Goal: Task Accomplishment & Management: Use online tool/utility

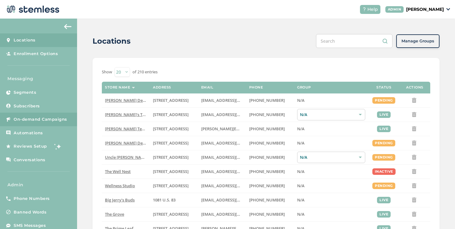
click at [60, 115] on link "On-demand Campaigns" at bounding box center [38, 120] width 77 height 14
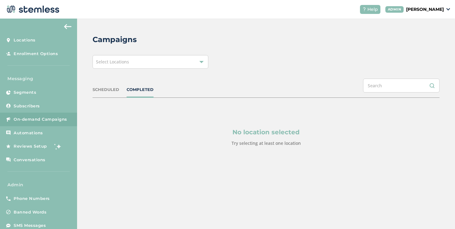
click at [100, 71] on div "Campaigns Select Locations SCHEDULED COMPLETED No location selected Try selecti…" at bounding box center [266, 105] width 378 height 173
click at [100, 70] on div "Campaigns Select Locations SCHEDULED COMPLETED No location selected Try selecti…" at bounding box center [266, 105] width 378 height 173
click at [100, 67] on div "Select Locations" at bounding box center [151, 62] width 116 height 14
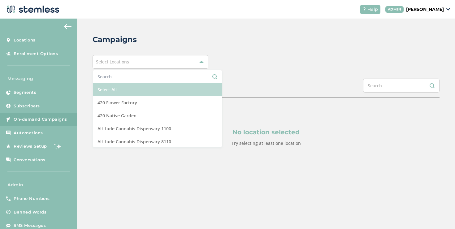
click at [108, 85] on li "Select All" at bounding box center [157, 89] width 129 height 13
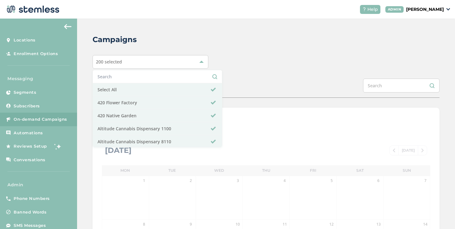
click at [90, 57] on div "Campaigns 200 selected Select All 420 Flower Factory 420 Native Garden Altitude…" at bounding box center [266, 219] width 378 height 401
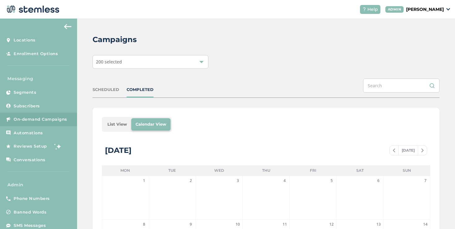
click at [111, 122] on li "List View" at bounding box center [117, 124] width 28 height 12
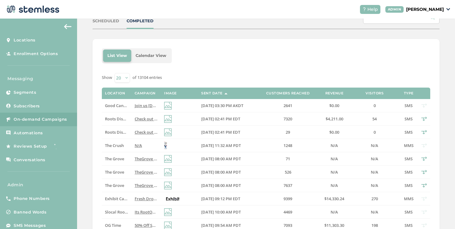
scroll to position [75, 0]
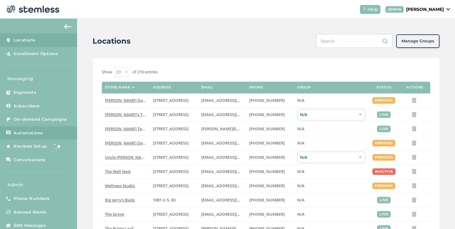
click at [54, 132] on link "Automations" at bounding box center [38, 133] width 77 height 14
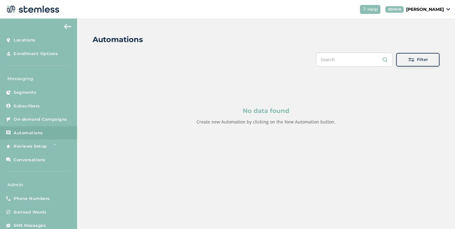
click at [410, 66] on button "Filter" at bounding box center [417, 60] width 43 height 14
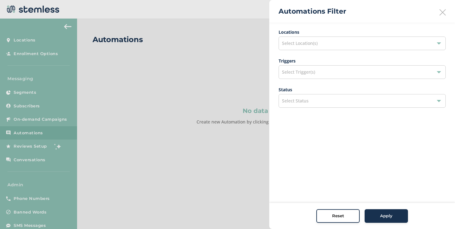
click at [309, 44] on span "Select Location(s)" at bounding box center [300, 43] width 36 height 6
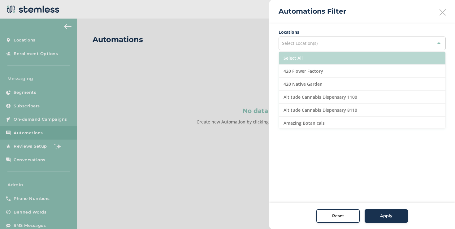
click at [300, 57] on li "Select All" at bounding box center [362, 58] width 167 height 13
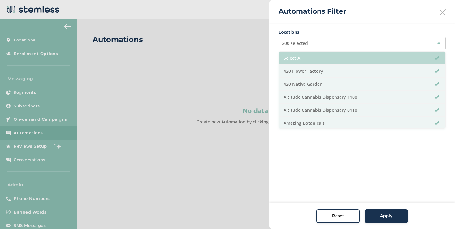
click at [300, 57] on li "Select All" at bounding box center [362, 58] width 167 height 13
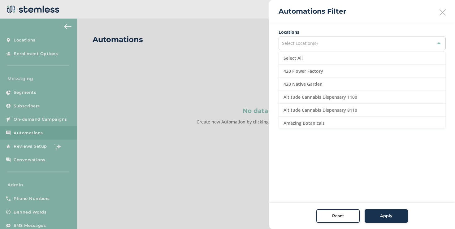
click at [298, 46] on span "Select Location(s)" at bounding box center [300, 43] width 36 height 6
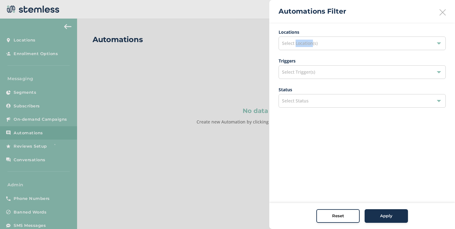
click at [297, 46] on span "Select Location(s)" at bounding box center [300, 43] width 36 height 6
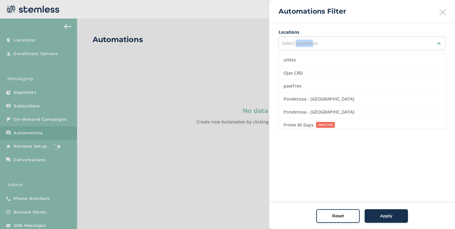
scroll to position [1711, 0]
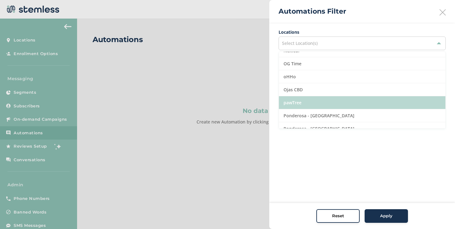
click at [361, 101] on li "pawTree" at bounding box center [362, 102] width 167 height 13
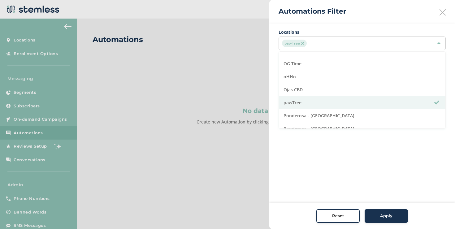
click at [237, 100] on div at bounding box center [227, 114] width 455 height 229
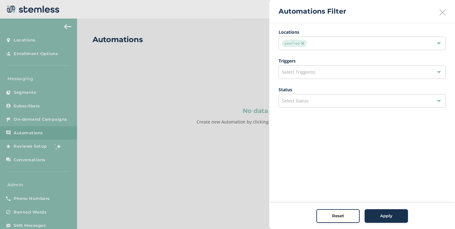
click at [376, 213] on div "Apply" at bounding box center [386, 216] width 33 height 6
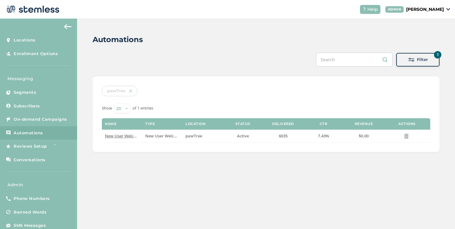
click at [429, 9] on p "[PERSON_NAME]" at bounding box center [425, 9] width 38 height 7
click at [424, 42] on span "Impersonate" at bounding box center [428, 44] width 30 height 6
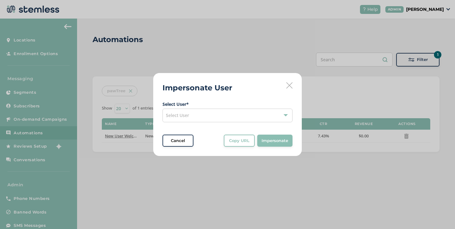
click at [223, 116] on div "Select User" at bounding box center [228, 116] width 130 height 14
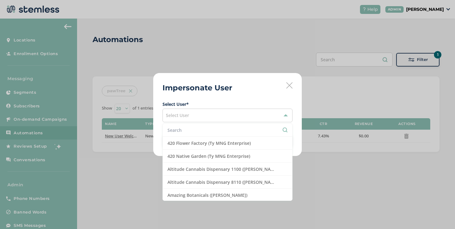
click at [190, 131] on input "text" at bounding box center [228, 130] width 120 height 7
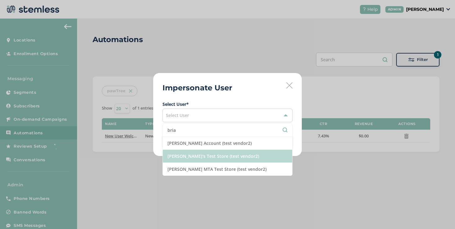
type input "bria"
click at [181, 153] on li "[PERSON_NAME]'s Test Store (test vendor2)" at bounding box center [227, 156] width 129 height 13
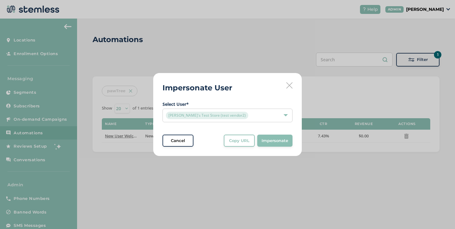
click at [231, 141] on span "Copy URL" at bounding box center [239, 141] width 20 height 6
click at [271, 107] on label "Select User *" at bounding box center [228, 104] width 130 height 7
click at [271, 115] on div "[PERSON_NAME]'s Test Store (test vendor2)" at bounding box center [224, 115] width 117 height 7
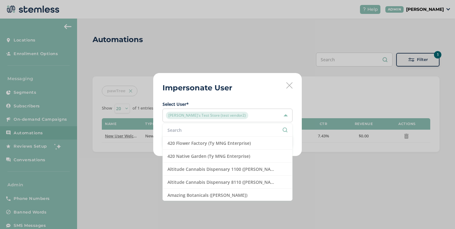
click at [234, 127] on li at bounding box center [227, 130] width 129 height 13
click at [233, 128] on input "text" at bounding box center [228, 130] width 120 height 7
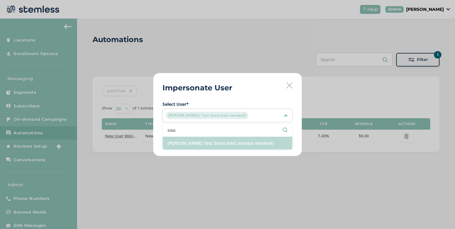
type input "swa"
click at [207, 140] on li "[PERSON_NAME] Test Store (test nonvice vendor6)" at bounding box center [227, 143] width 129 height 13
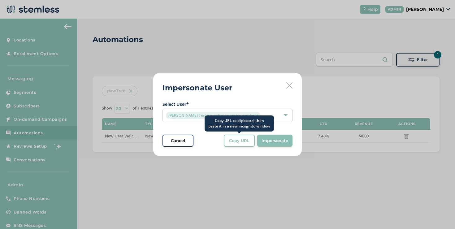
click at [240, 140] on span "Copy URL" at bounding box center [239, 141] width 20 height 6
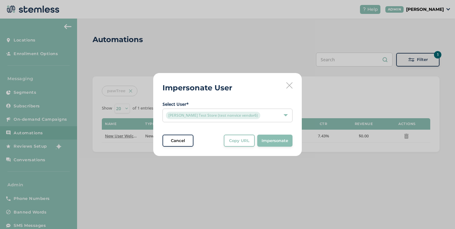
click at [292, 83] on icon at bounding box center [289, 85] width 6 height 6
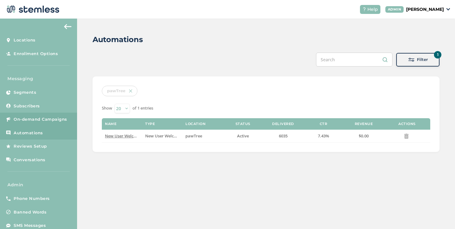
click at [54, 116] on span "On-demand Campaigns" at bounding box center [41, 119] width 54 height 6
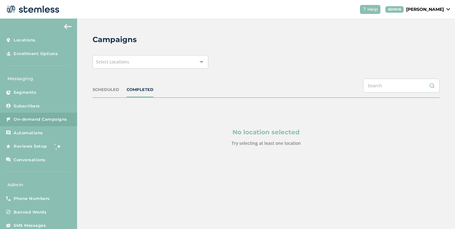
click at [102, 70] on div "Campaigns Select Locations SCHEDULED COMPLETED No location selected Try selecti…" at bounding box center [266, 105] width 378 height 173
click at [102, 67] on div "Select Locations" at bounding box center [151, 62] width 116 height 14
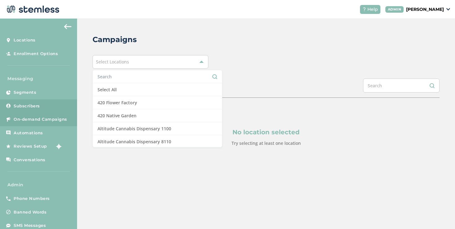
click at [28, 105] on span "Subscribers" at bounding box center [27, 106] width 26 height 6
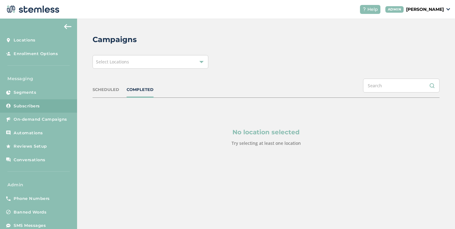
click at [33, 107] on span "Subscribers" at bounding box center [27, 106] width 26 height 6
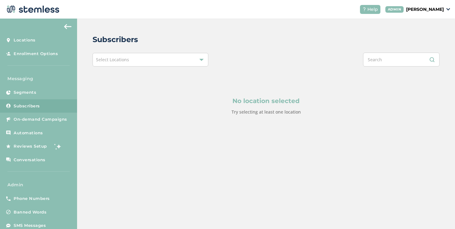
click at [128, 63] on div "Select Locations" at bounding box center [151, 60] width 116 height 14
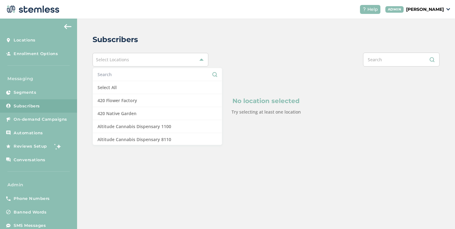
click at [116, 74] on input "text" at bounding box center [158, 74] width 120 height 7
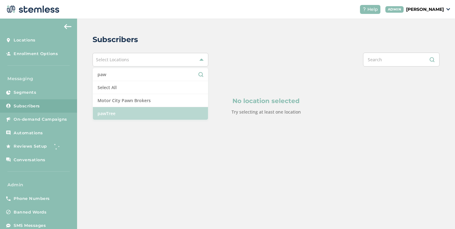
type input "paw"
click at [111, 110] on li "pawTree" at bounding box center [150, 113] width 115 height 13
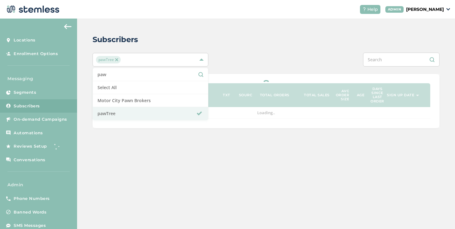
click at [236, 54] on div "pawTree paw Select All Motor City Pawn Brokers pawTree" at bounding box center [266, 60] width 347 height 14
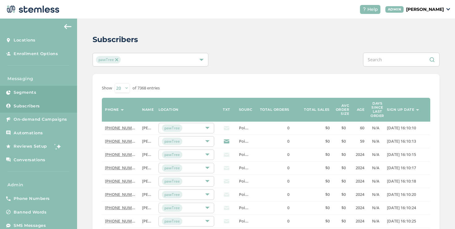
click at [54, 92] on link "Segments" at bounding box center [38, 93] width 77 height 14
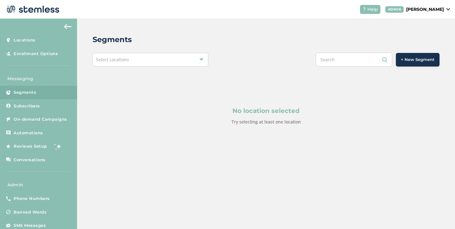
click at [436, 6] on div "Help [PERSON_NAME]" at bounding box center [402, 9] width 95 height 9
click at [436, 6] on p "[PERSON_NAME]" at bounding box center [425, 9] width 38 height 7
click at [430, 40] on ul "Go to Website Profile Impersonate Logout" at bounding box center [428, 38] width 38 height 47
click at [413, 12] on p "[PERSON_NAME]" at bounding box center [425, 9] width 38 height 7
click at [422, 44] on span "Impersonate" at bounding box center [428, 44] width 30 height 6
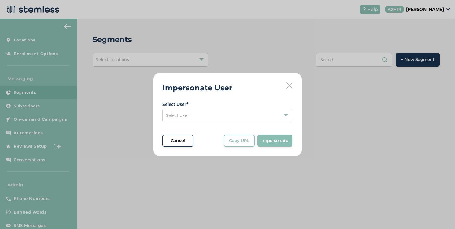
click at [232, 115] on div "Select User" at bounding box center [228, 116] width 130 height 14
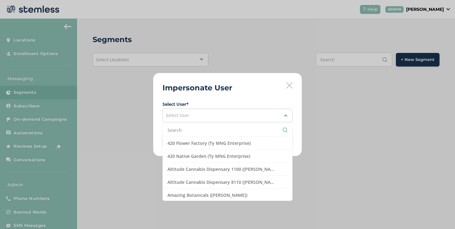
click at [210, 125] on li at bounding box center [227, 130] width 129 height 13
click at [208, 128] on input "text" at bounding box center [228, 130] width 120 height 7
click at [206, 129] on input "text" at bounding box center [228, 130] width 120 height 7
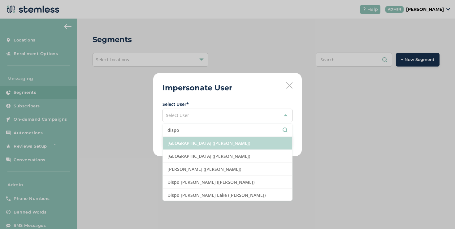
type input "dispo"
click at [227, 146] on li "[GEOGRAPHIC_DATA] ([PERSON_NAME])" at bounding box center [227, 143] width 129 height 13
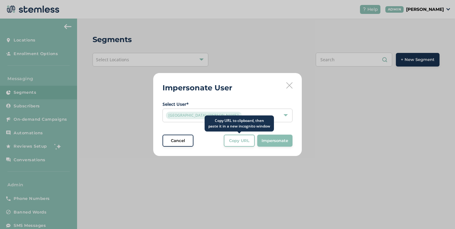
click at [235, 145] on button "Copy URL" at bounding box center [239, 141] width 31 height 12
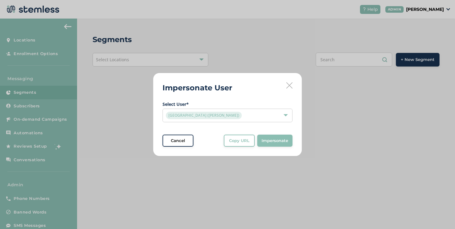
click at [236, 112] on div "[GEOGRAPHIC_DATA] ([PERSON_NAME])" at bounding box center [224, 115] width 117 height 7
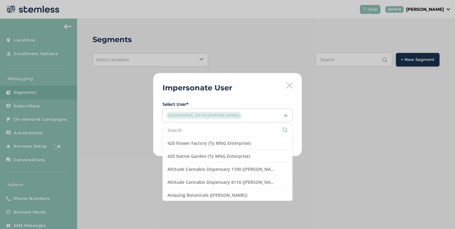
click at [209, 127] on input "text" at bounding box center [228, 130] width 120 height 7
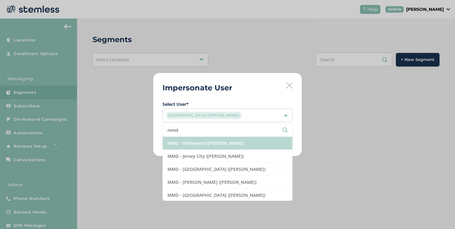
type input "mmd"
click at [218, 146] on li "MMD - Hollywood ([PERSON_NAME])" at bounding box center [227, 143] width 129 height 13
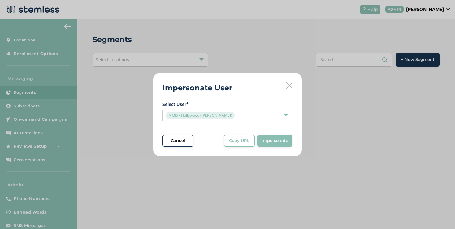
click at [233, 142] on span "Copy URL" at bounding box center [239, 141] width 20 height 6
click at [295, 86] on div "Impersonate User Select User * MMD - Hollywood ([PERSON_NAME]) Cancel Copy URL …" at bounding box center [227, 114] width 149 height 83
click at [292, 86] on icon at bounding box center [289, 85] width 6 height 6
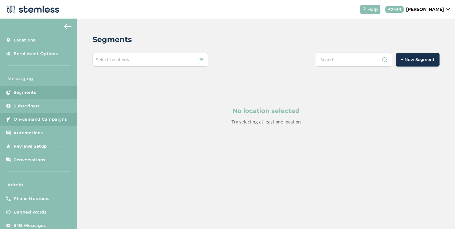
click at [51, 115] on link "On-demand Campaigns" at bounding box center [38, 120] width 77 height 14
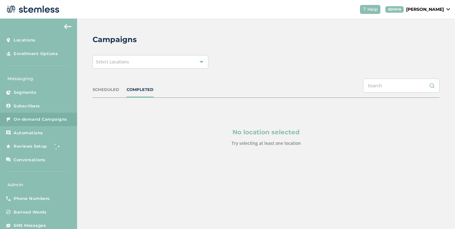
click at [149, 65] on div "Select Locations" at bounding box center [151, 62] width 116 height 14
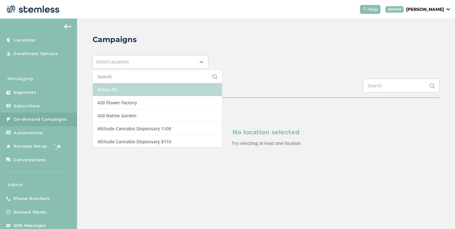
click at [133, 88] on li "Select All" at bounding box center [157, 89] width 129 height 13
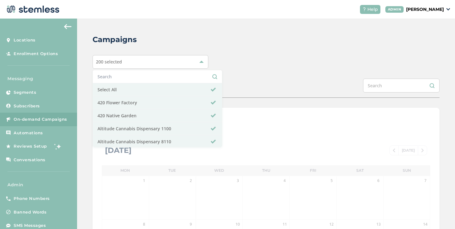
click at [239, 83] on div "SCHEDULED COMPLETED" at bounding box center [266, 88] width 347 height 19
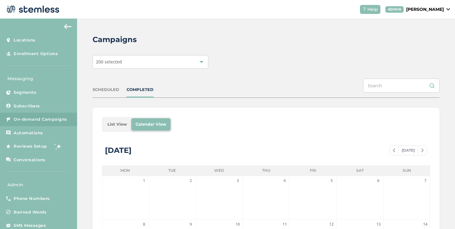
click at [107, 124] on li "List View" at bounding box center [117, 124] width 28 height 12
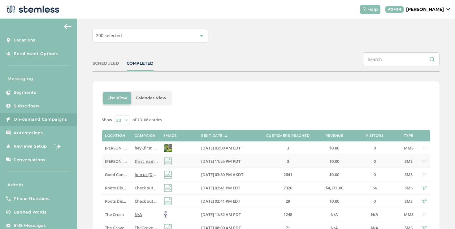
scroll to position [32, 0]
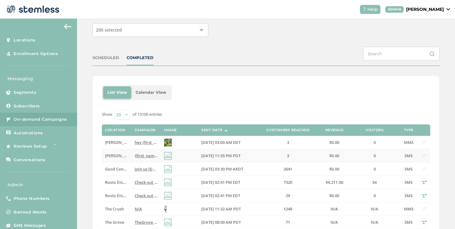
click at [123, 149] on td "[PERSON_NAME]'s Test Store" at bounding box center [116, 155] width 29 height 13
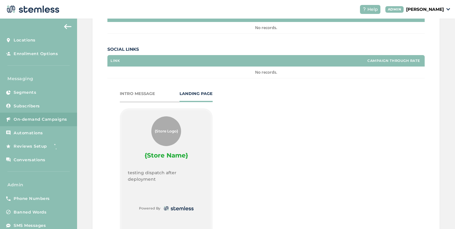
scroll to position [316, 0]
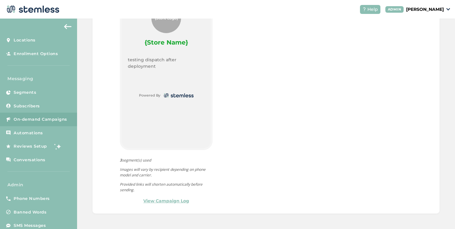
click at [165, 203] on link "View Campaign Log" at bounding box center [166, 201] width 46 height 7
